Goal: Task Accomplishment & Management: Use online tool/utility

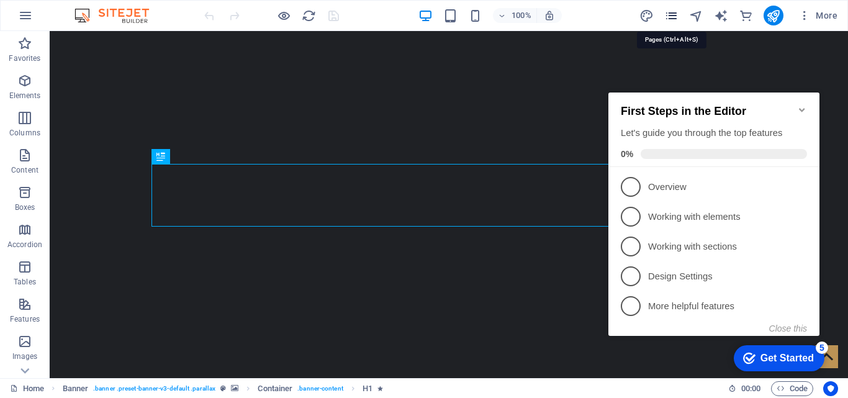
click at [669, 15] on icon "pages" at bounding box center [671, 16] width 14 height 14
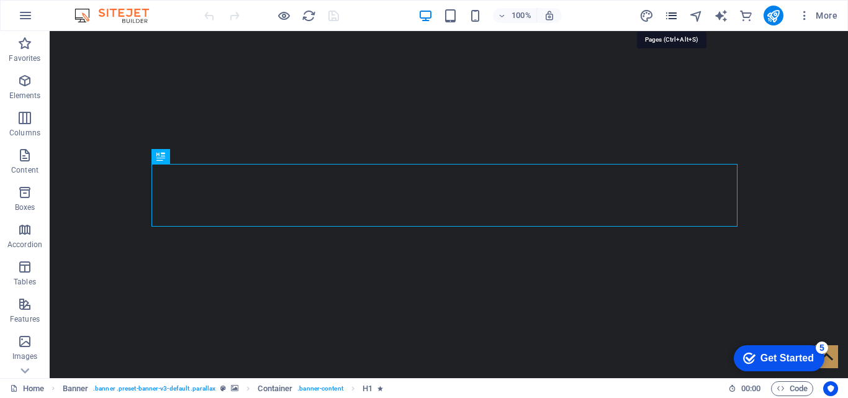
click at [668, 15] on icon "pages" at bounding box center [671, 16] width 14 height 14
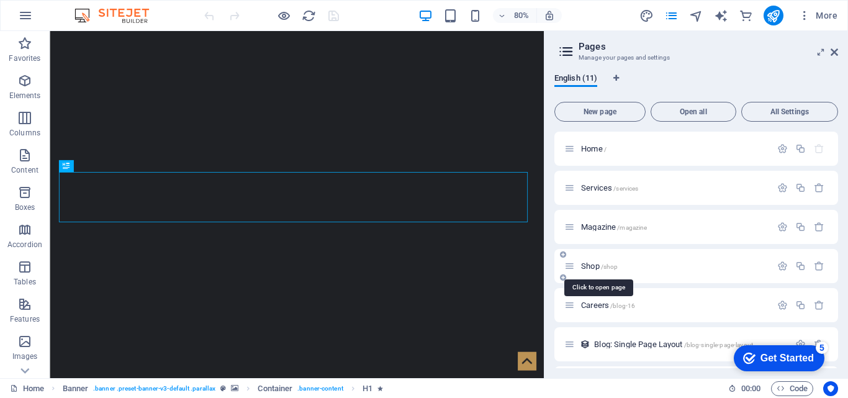
click at [591, 266] on span "Shop /shop" at bounding box center [599, 265] width 37 height 9
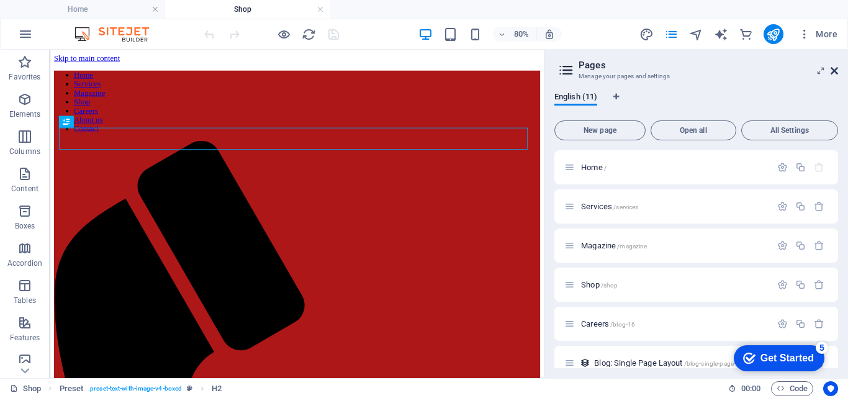
click at [833, 71] on icon at bounding box center [833, 71] width 7 height 10
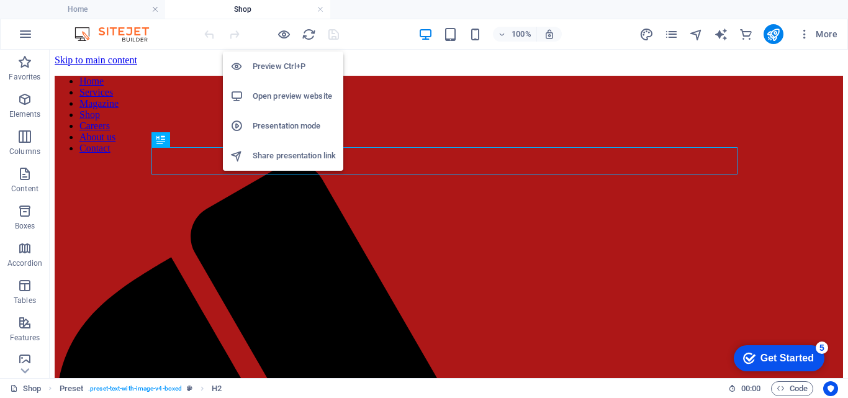
click at [276, 65] on h6 "Preview Ctrl+P" at bounding box center [294, 66] width 83 height 15
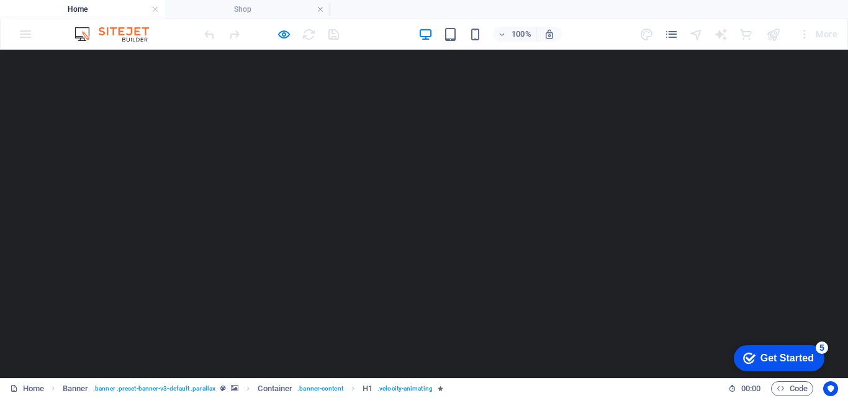
click at [494, 388] on link "Shop" at bounding box center [496, 402] width 29 height 28
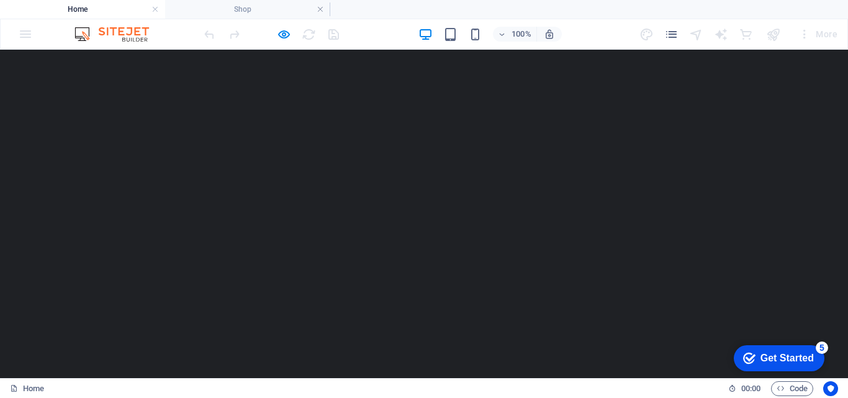
click at [496, 388] on link "Shop" at bounding box center [496, 402] width 29 height 28
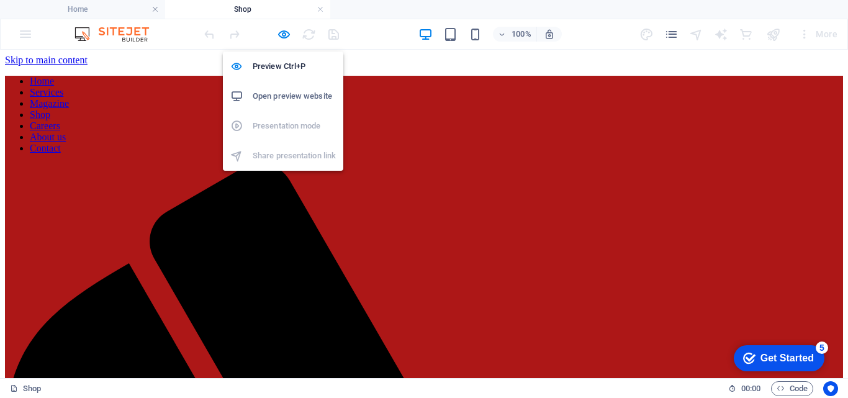
click at [274, 97] on h6 "Open preview website" at bounding box center [294, 96] width 83 height 15
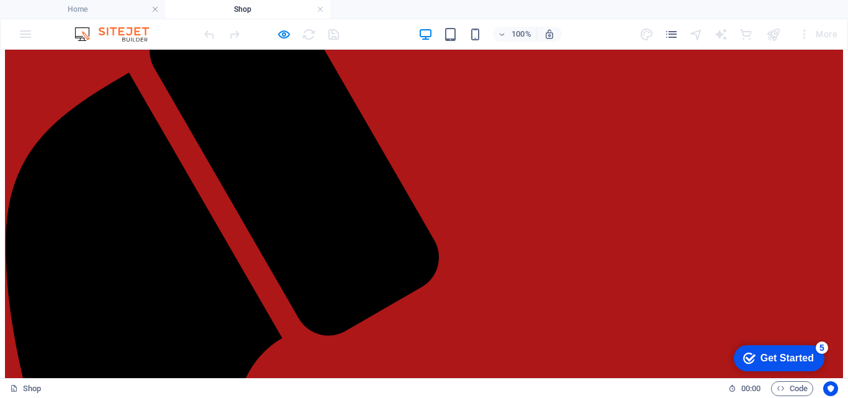
scroll to position [166, 0]
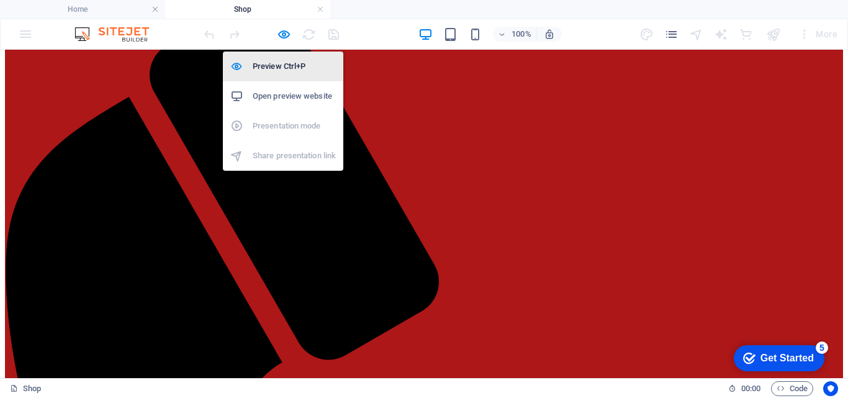
click at [269, 66] on h6 "Preview Ctrl+P" at bounding box center [294, 66] width 83 height 15
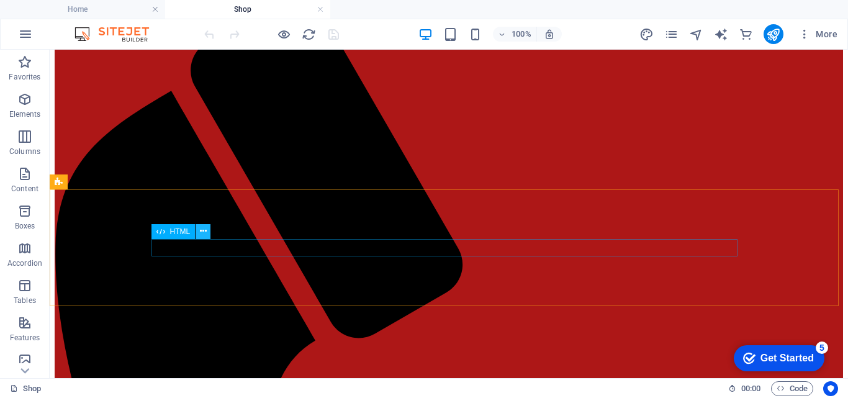
click at [205, 230] on icon at bounding box center [203, 231] width 7 height 13
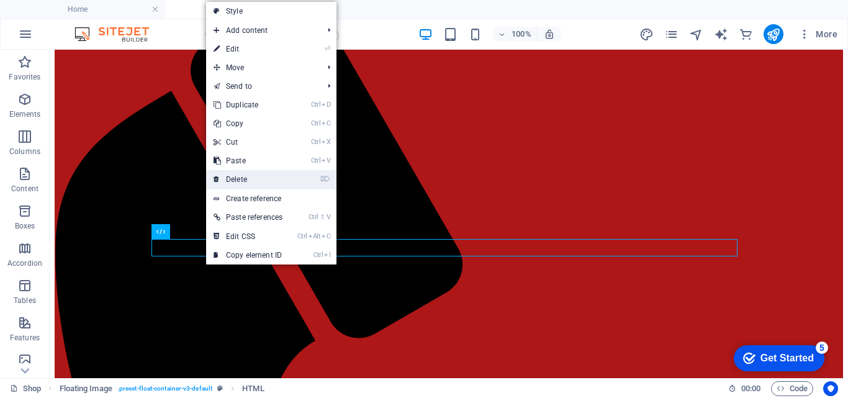
click at [261, 177] on link "⌦ Delete" at bounding box center [248, 179] width 84 height 19
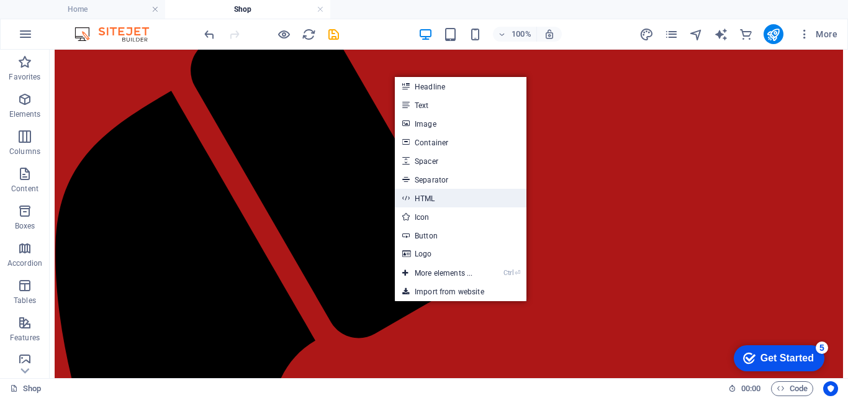
click at [441, 200] on link "HTML" at bounding box center [461, 198] width 132 height 19
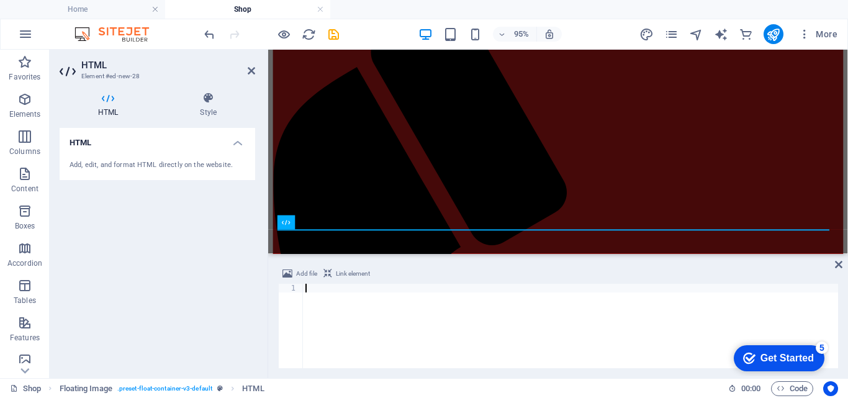
type textarea "</script>"
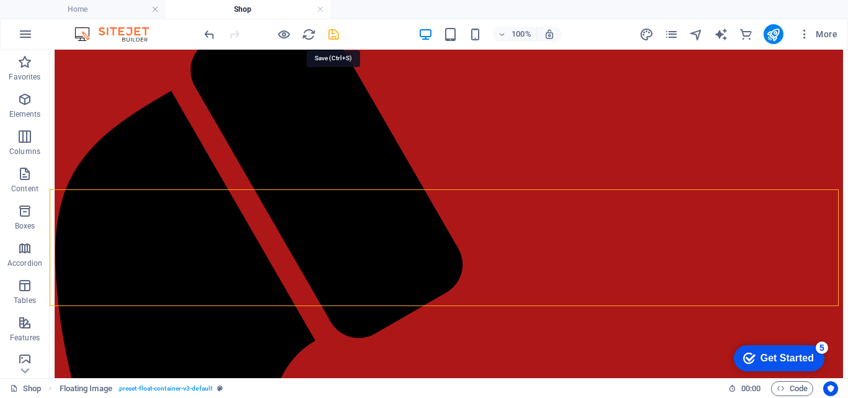
click at [331, 37] on icon "save" at bounding box center [333, 34] width 14 height 14
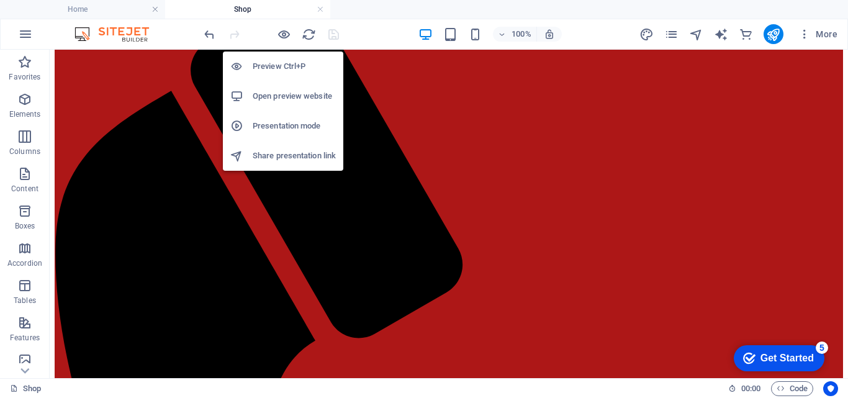
click at [281, 92] on h6 "Open preview website" at bounding box center [294, 96] width 83 height 15
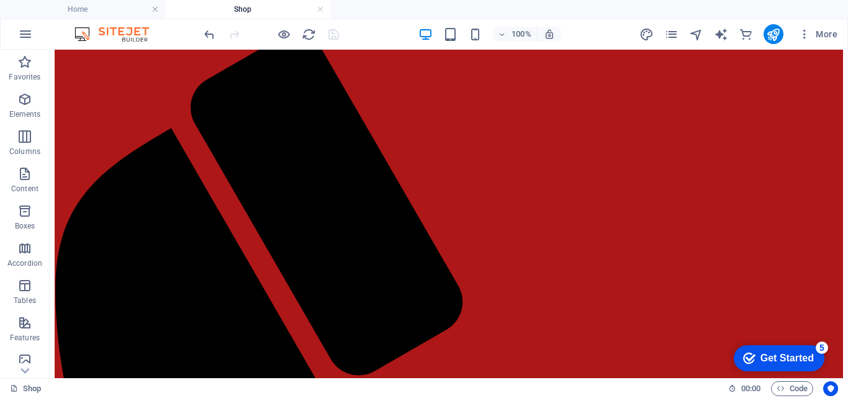
scroll to position [0, 0]
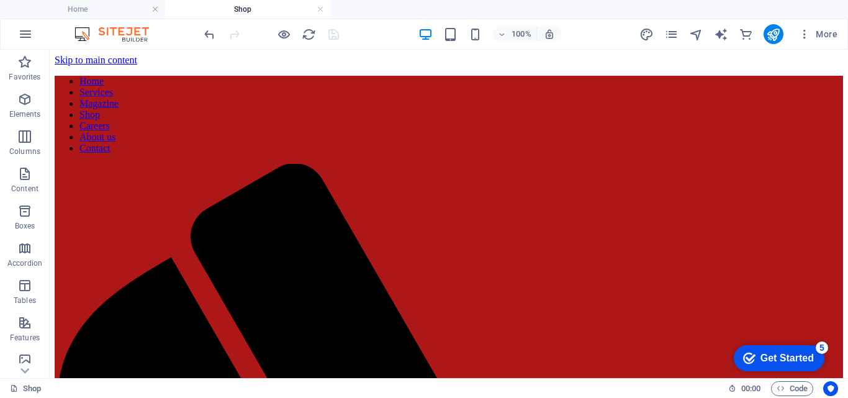
drag, startPoint x: 841, startPoint y: 191, endPoint x: 882, endPoint y: 78, distance: 119.9
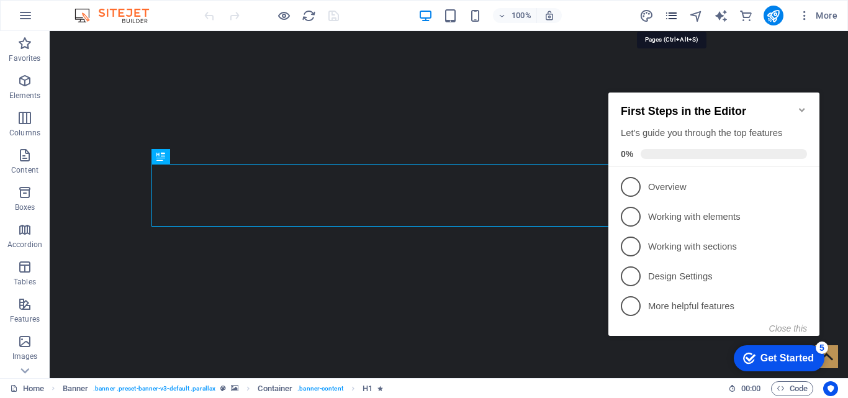
click at [673, 16] on icon "pages" at bounding box center [671, 16] width 14 height 14
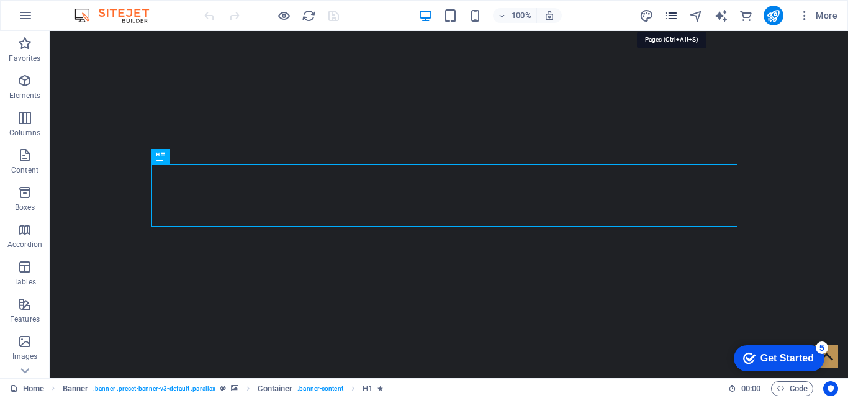
click at [673, 16] on icon "pages" at bounding box center [671, 16] width 14 height 14
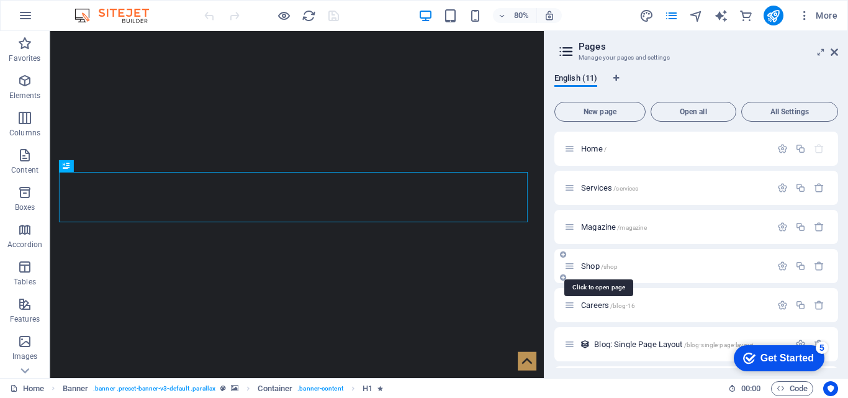
click at [590, 266] on span "Shop /shop" at bounding box center [599, 265] width 37 height 9
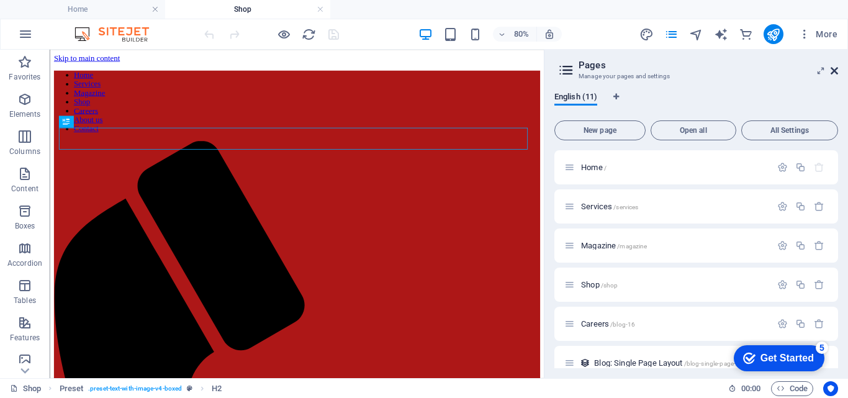
click at [831, 71] on icon at bounding box center [833, 71] width 7 height 10
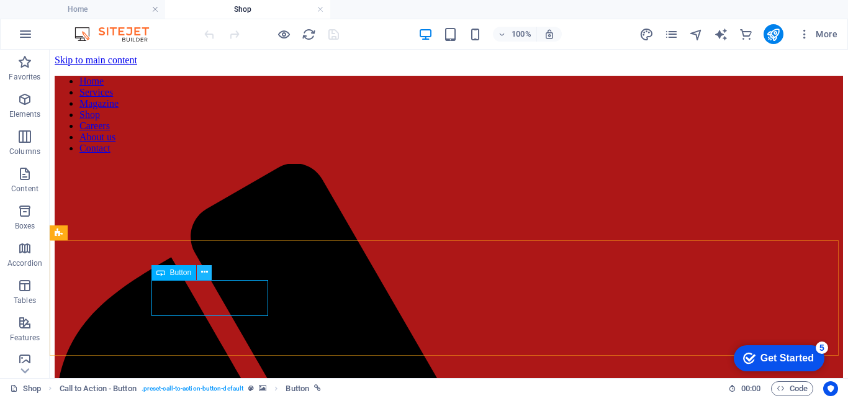
click at [201, 274] on icon at bounding box center [204, 272] width 7 height 13
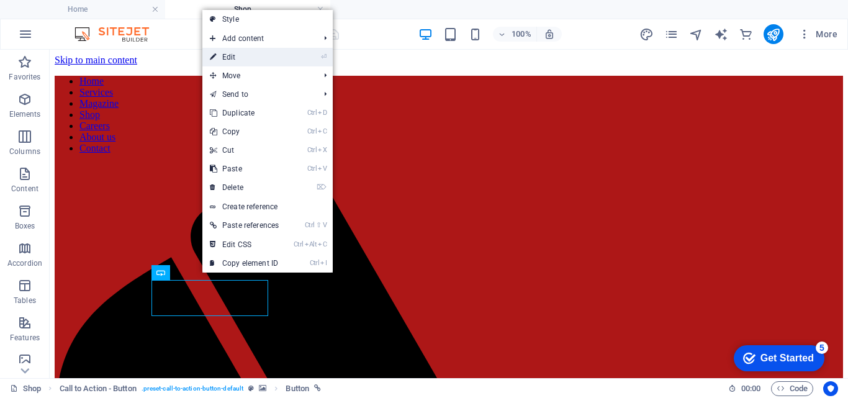
click at [326, 57] on icon "⏎" at bounding box center [324, 57] width 6 height 8
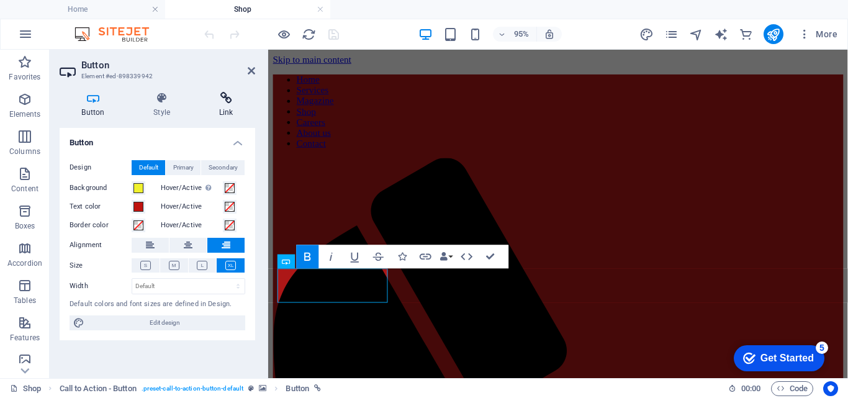
click at [231, 110] on h4 "Link" at bounding box center [226, 105] width 58 height 26
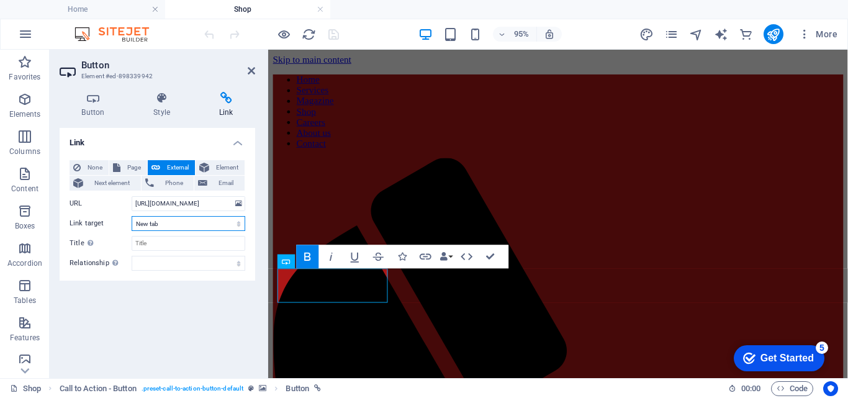
click at [237, 223] on select "New tab Same tab Overlay" at bounding box center [189, 223] width 114 height 15
click at [229, 204] on input "[URL][DOMAIN_NAME]" at bounding box center [189, 203] width 114 height 15
type input "h"
paste input "[DOMAIN_NAME]"
type input "[DOMAIN_NAME]"
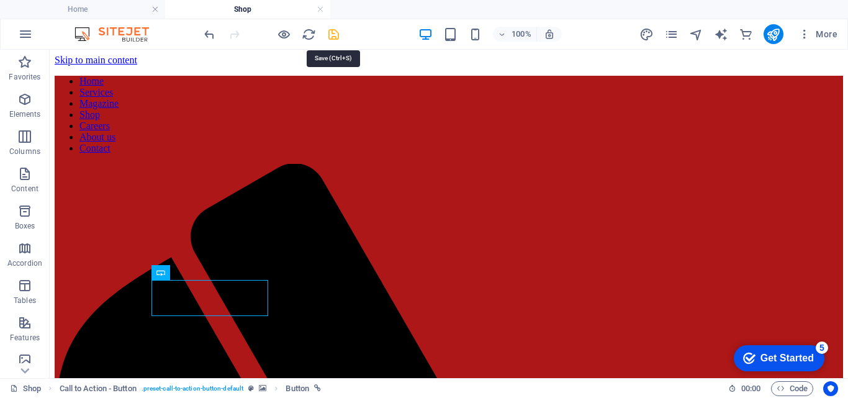
click at [330, 32] on icon "save" at bounding box center [333, 34] width 14 height 14
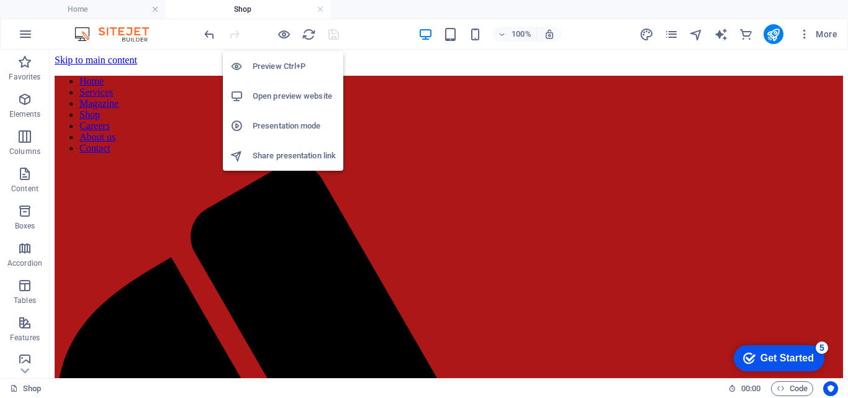
click at [278, 92] on h6 "Open preview website" at bounding box center [294, 96] width 83 height 15
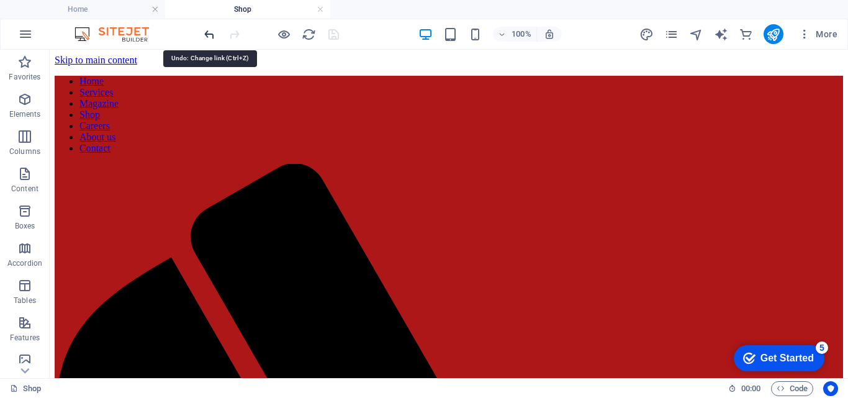
click at [207, 33] on icon "undo" at bounding box center [209, 34] width 14 height 14
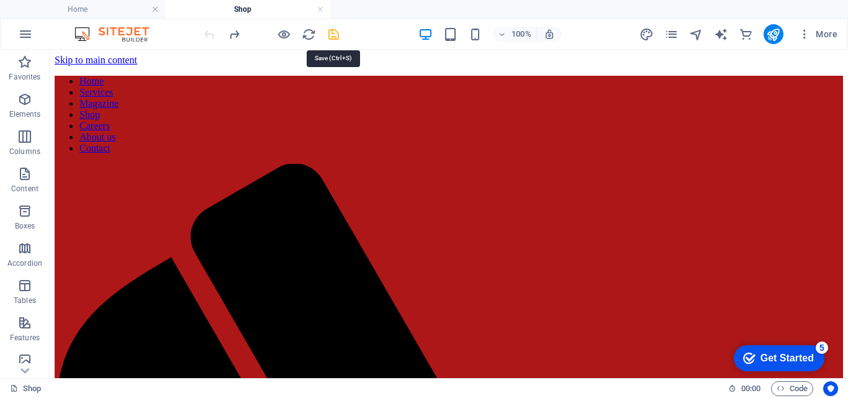
click at [333, 39] on icon "save" at bounding box center [333, 34] width 14 height 14
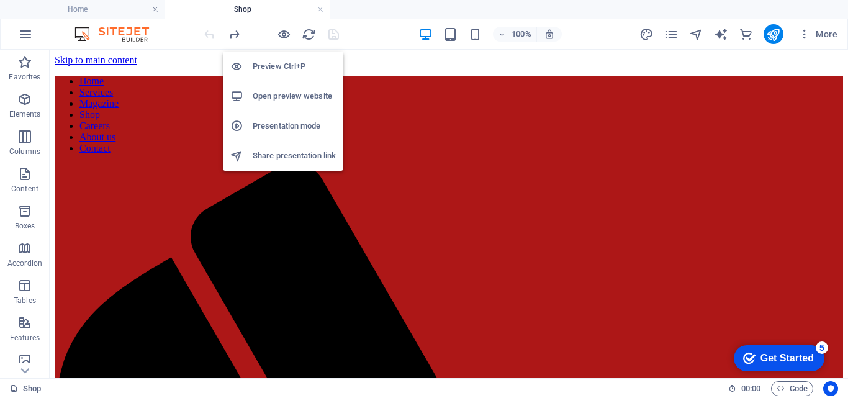
click at [275, 98] on h6 "Open preview website" at bounding box center [294, 96] width 83 height 15
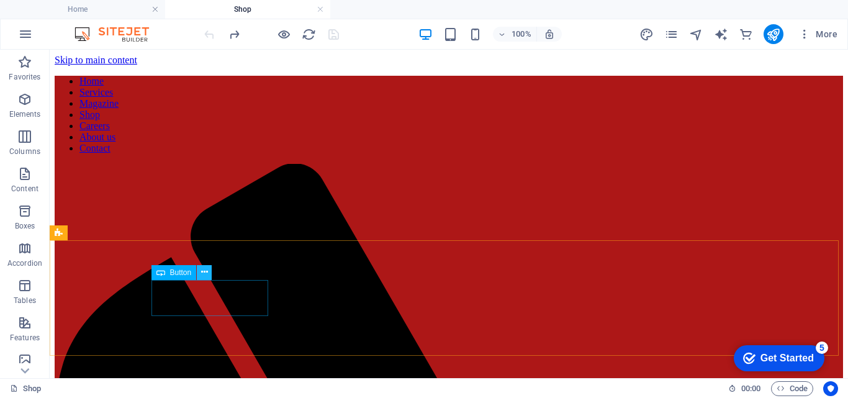
click at [205, 270] on icon at bounding box center [204, 272] width 7 height 13
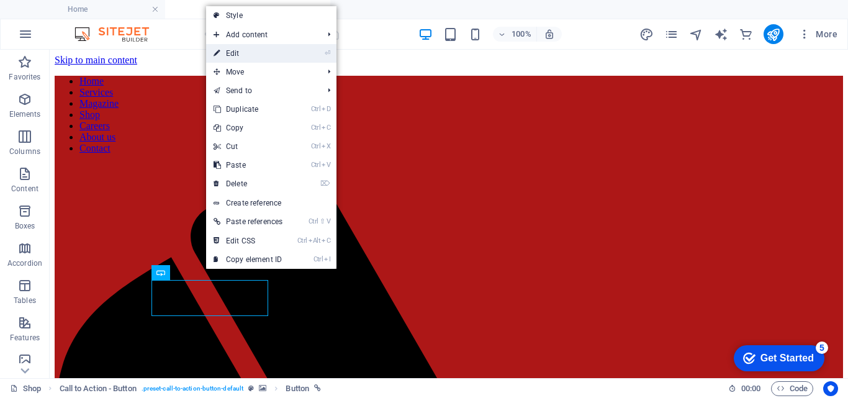
click at [276, 60] on link "⏎ Edit" at bounding box center [248, 53] width 84 height 19
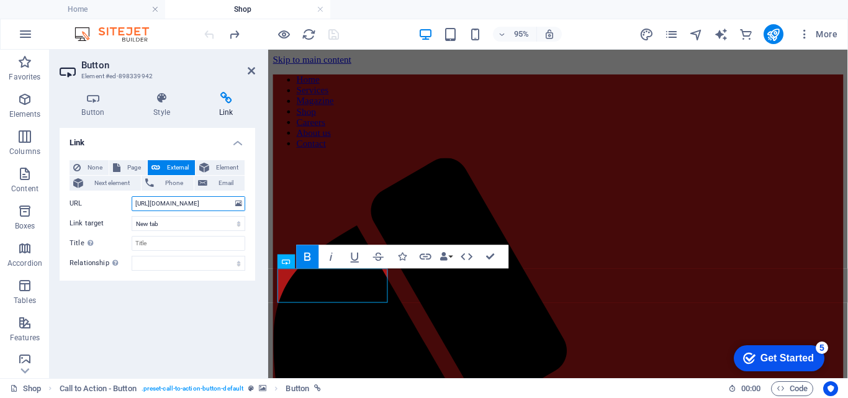
click at [230, 209] on input "[URL][DOMAIN_NAME]" at bounding box center [189, 203] width 114 height 15
type input "h"
paste input "[URL][DOMAIN_NAME]"
type input "[URL][DOMAIN_NAME]"
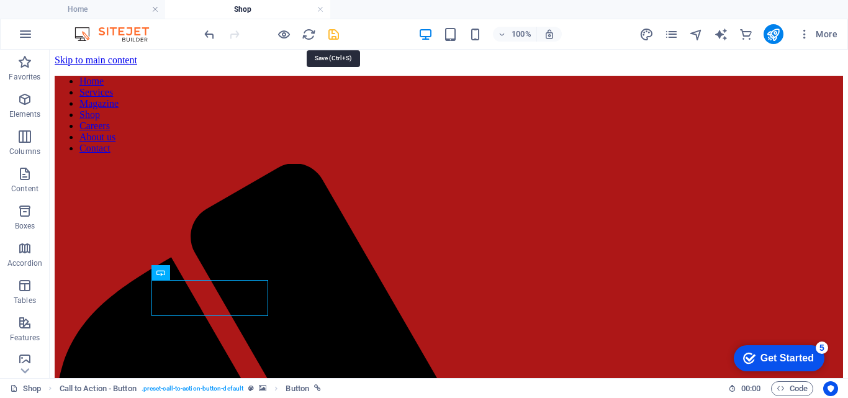
click at [333, 34] on icon "save" at bounding box center [333, 34] width 14 height 14
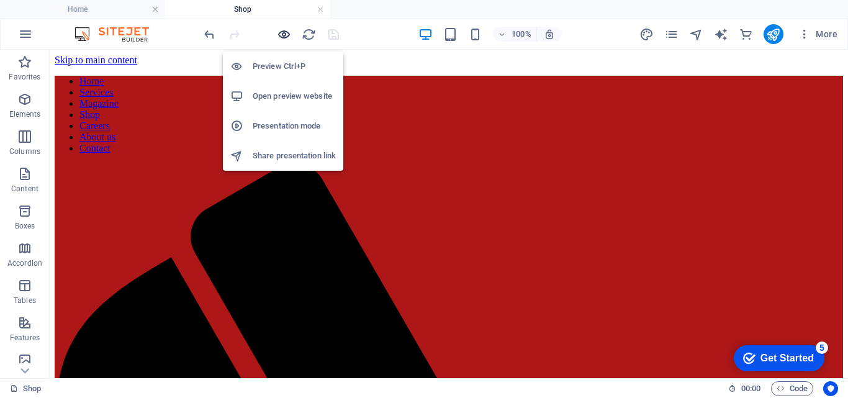
click at [281, 32] on icon "button" at bounding box center [284, 34] width 14 height 14
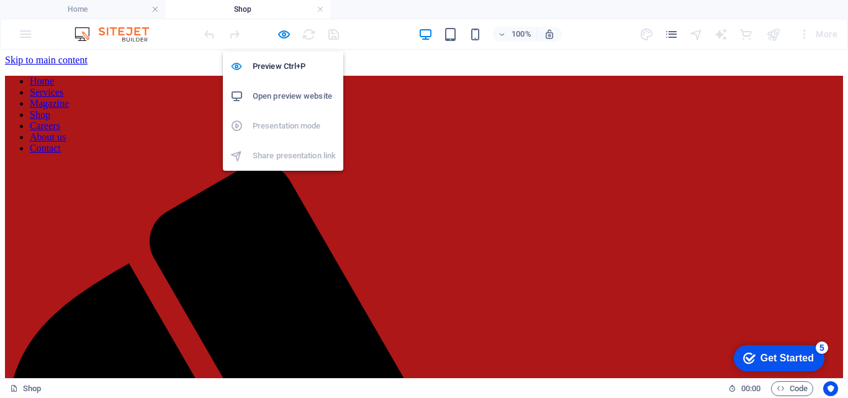
click at [267, 99] on h6 "Open preview website" at bounding box center [294, 96] width 83 height 15
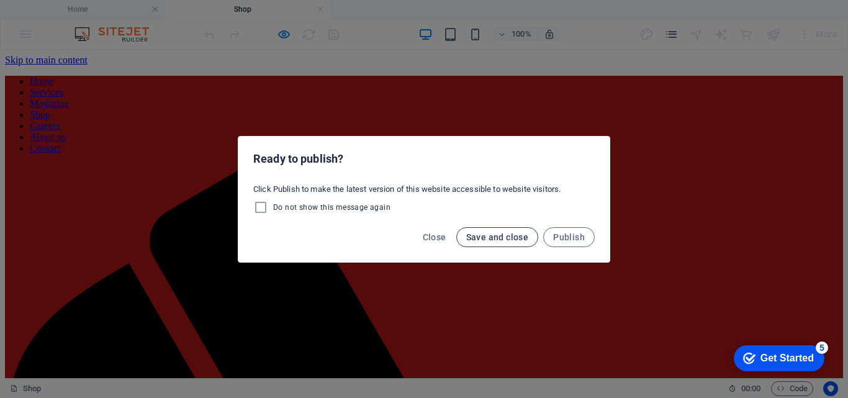
click at [484, 241] on span "Save and close" at bounding box center [497, 237] width 63 height 10
